Goal: Transaction & Acquisition: Download file/media

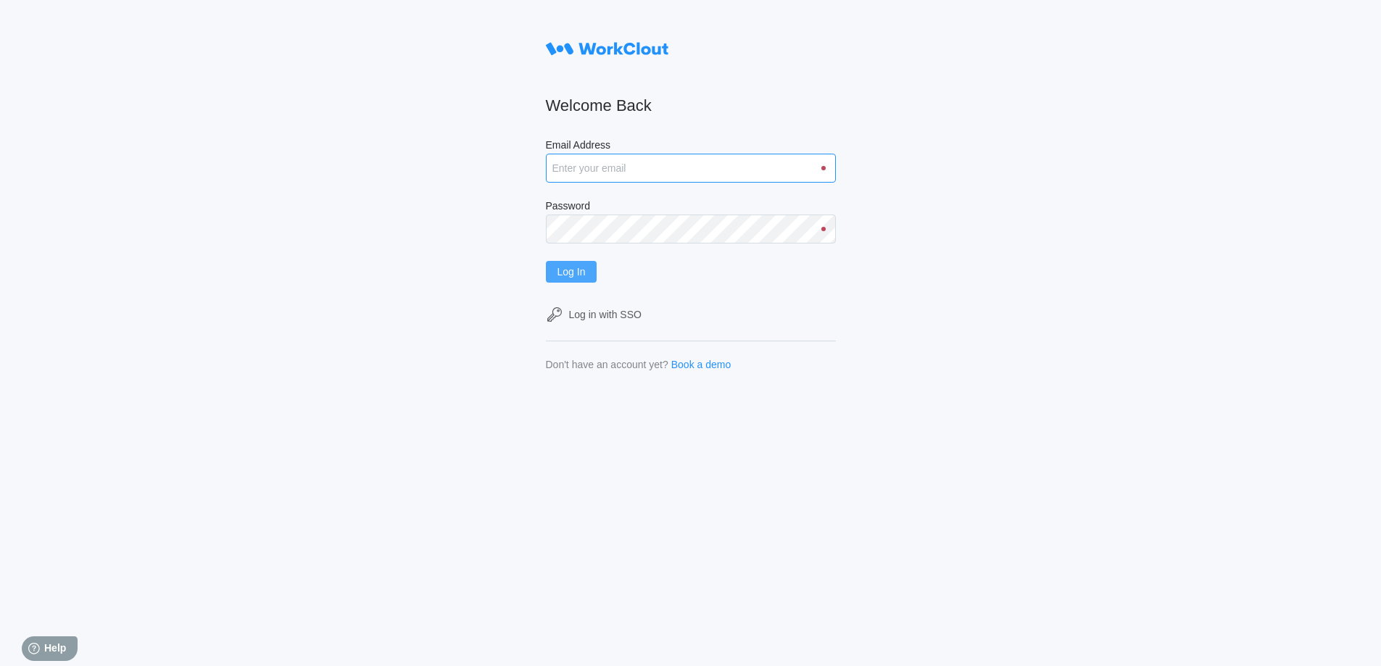
type input "[EMAIL_ADDRESS][DOMAIN_NAME]"
click at [582, 276] on span "Log In" at bounding box center [571, 272] width 28 height 10
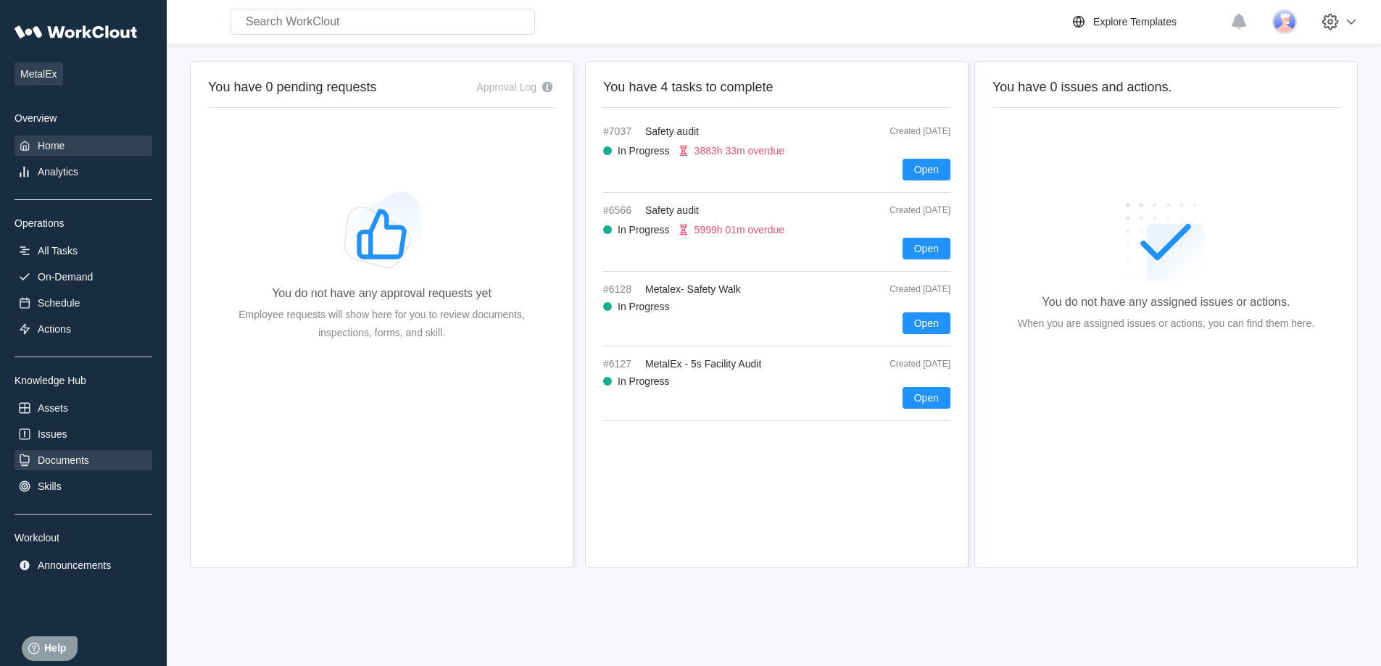
click at [66, 457] on div "Documents" at bounding box center [63, 461] width 51 height 12
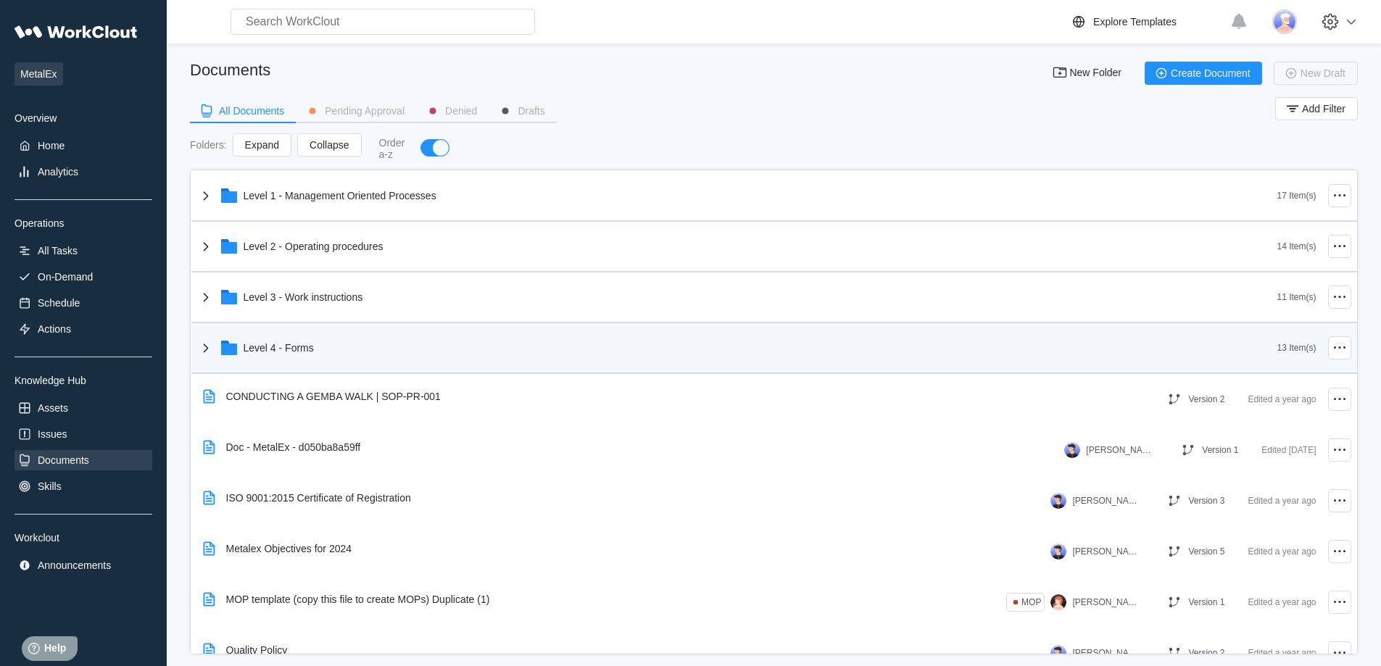
click at [201, 343] on icon at bounding box center [205, 347] width 17 height 17
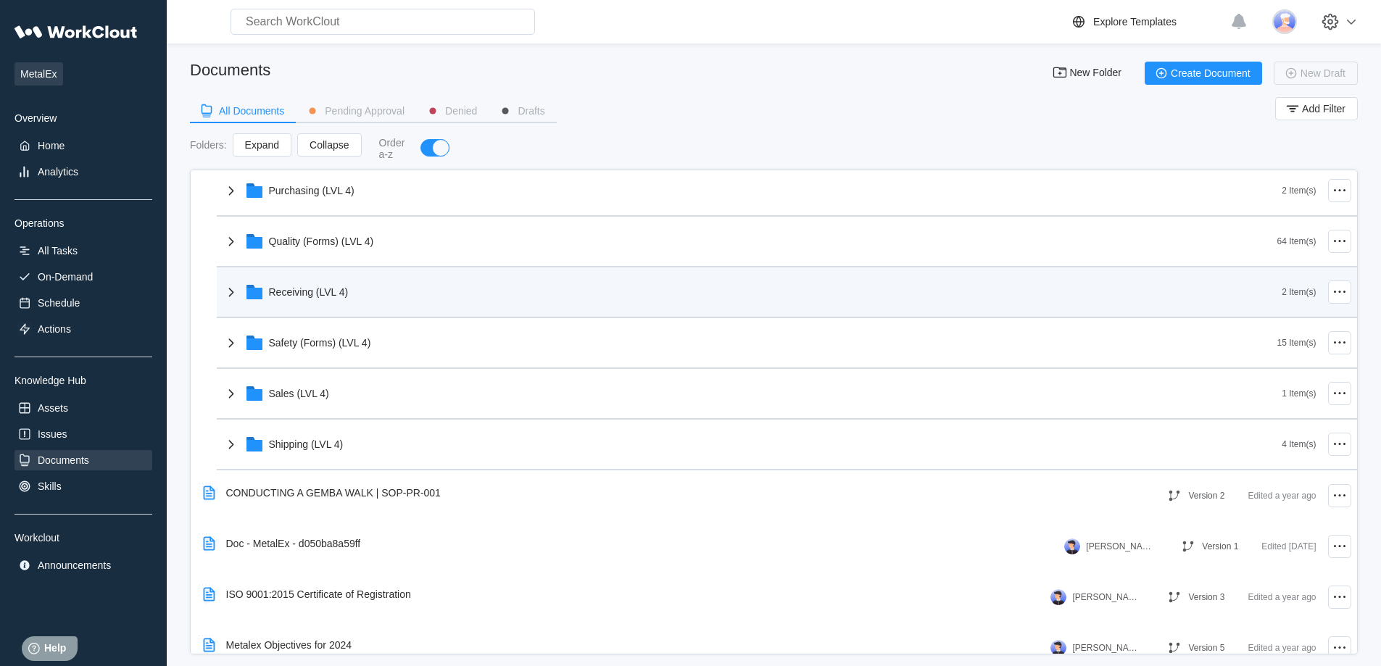
scroll to position [580, 0]
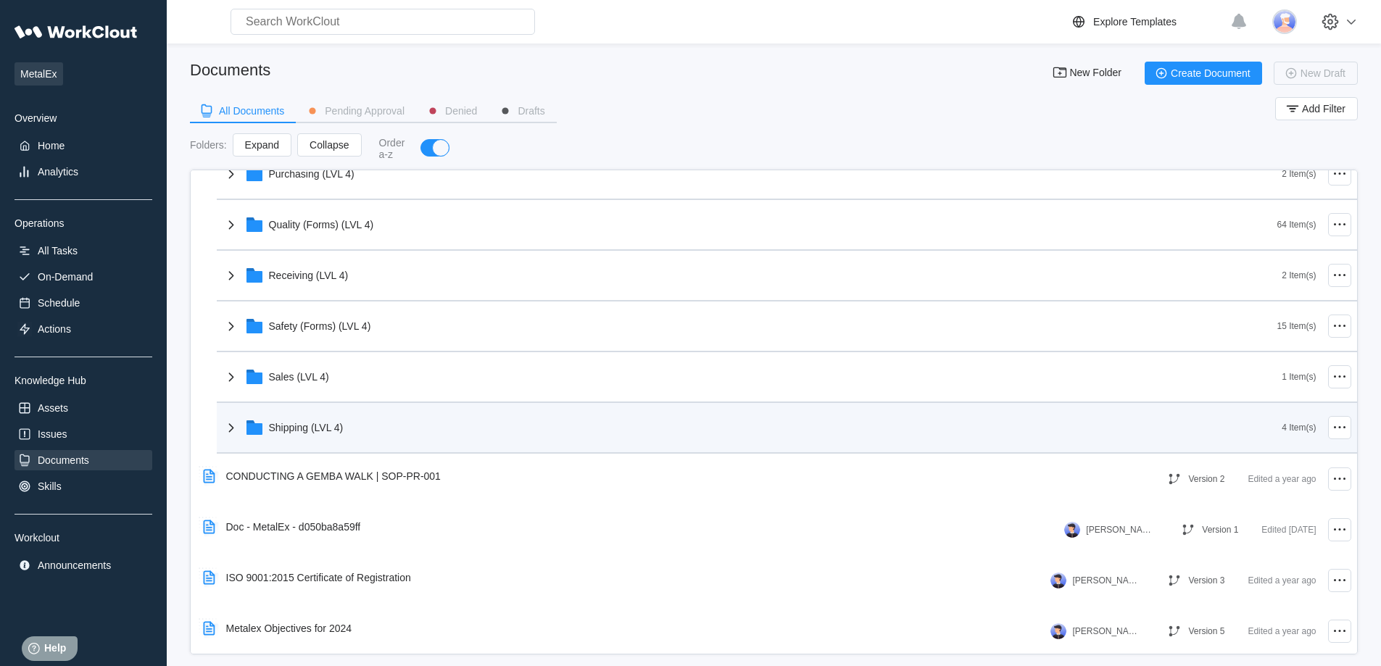
click at [229, 426] on icon at bounding box center [231, 427] width 17 height 17
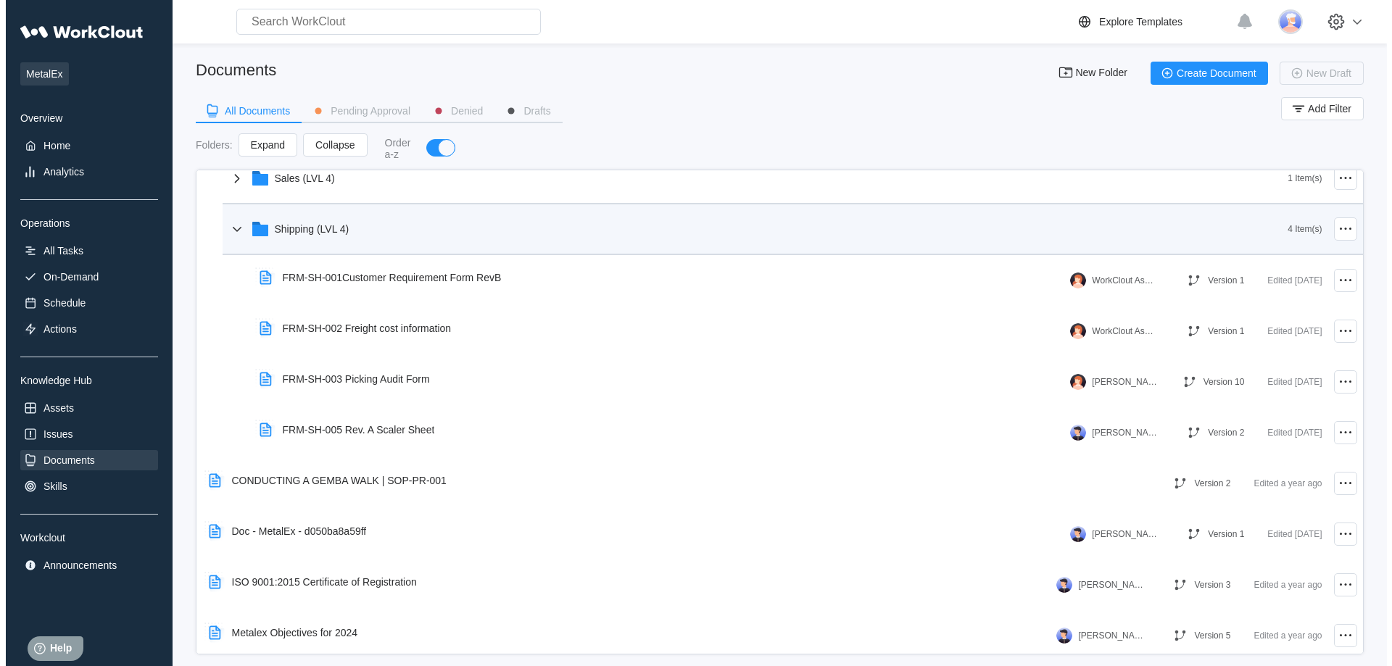
scroll to position [797, 0]
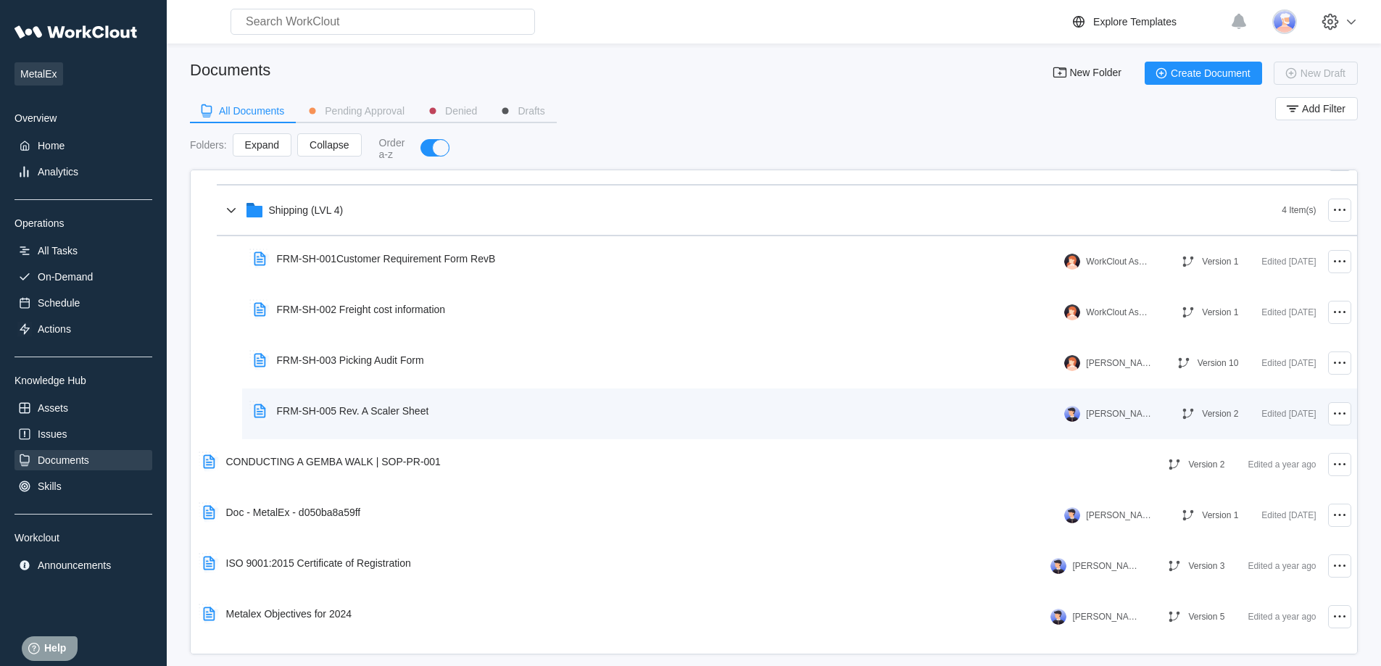
click at [394, 412] on div "FRM-SH-005 Rev. A Scaler Sheet" at bounding box center [353, 411] width 152 height 12
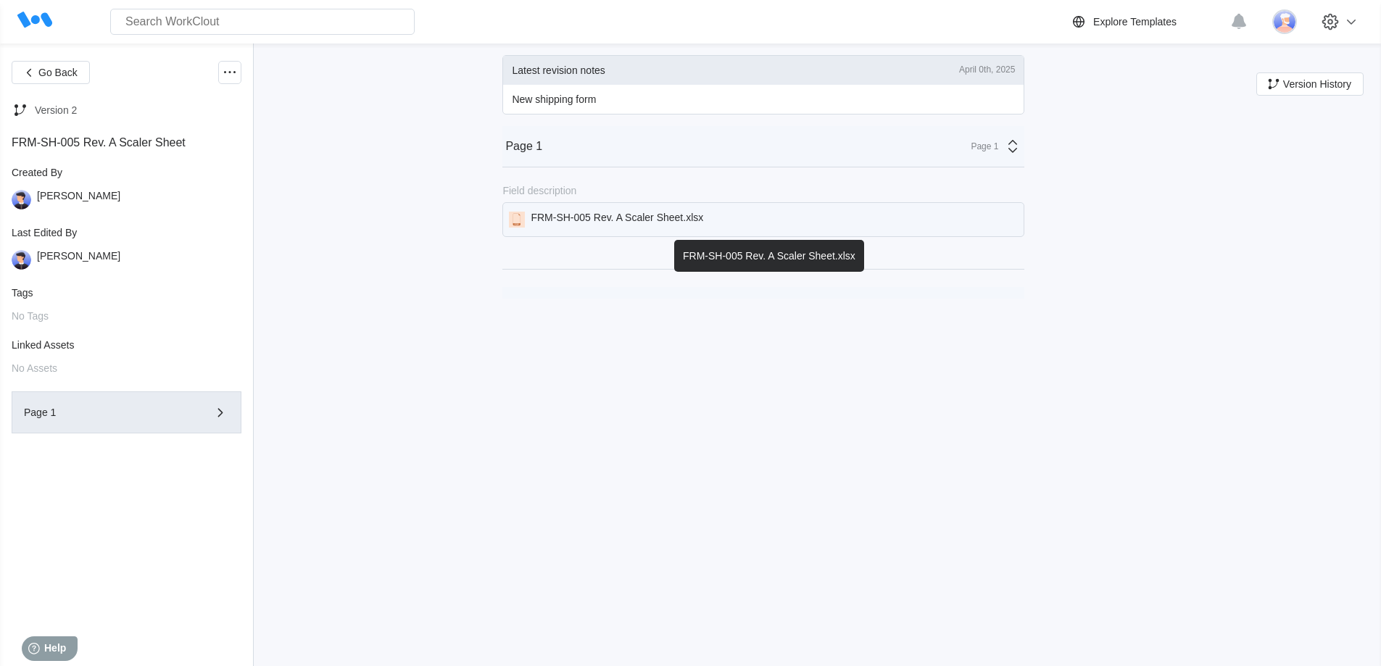
click at [667, 219] on div "FRM-SH-005 Rev. A Scaler Sheet.xlsx" at bounding box center [617, 220] width 173 height 16
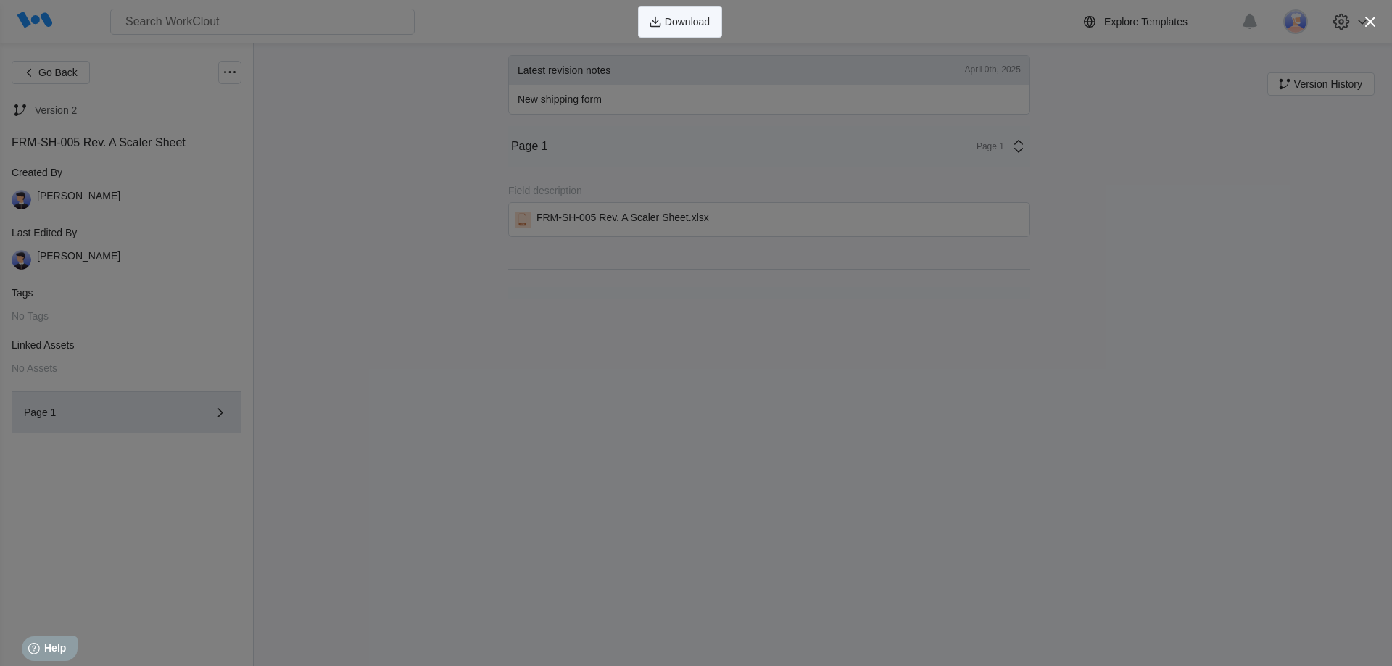
click at [686, 24] on span "Download" at bounding box center [687, 22] width 45 height 10
